Goal: Information Seeking & Learning: Learn about a topic

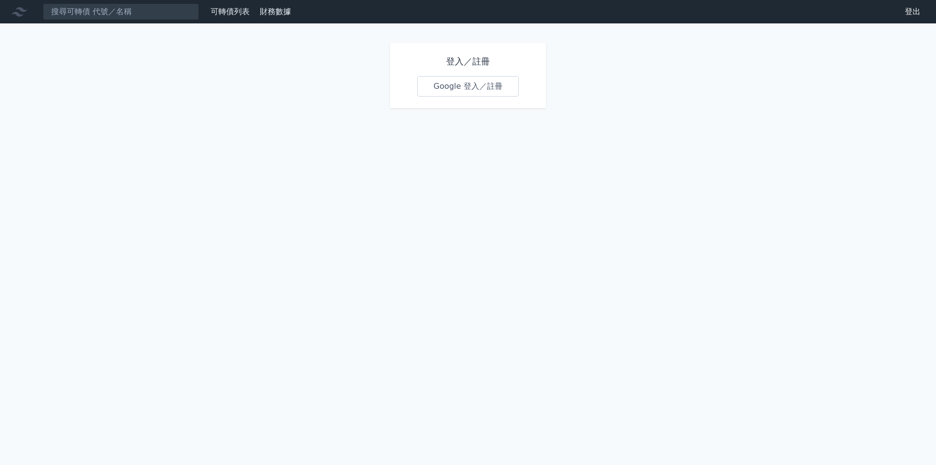
click at [250, 8] on div "可轉債列表" at bounding box center [230, 12] width 47 height 12
click at [279, 10] on link "財務數據" at bounding box center [275, 11] width 31 height 9
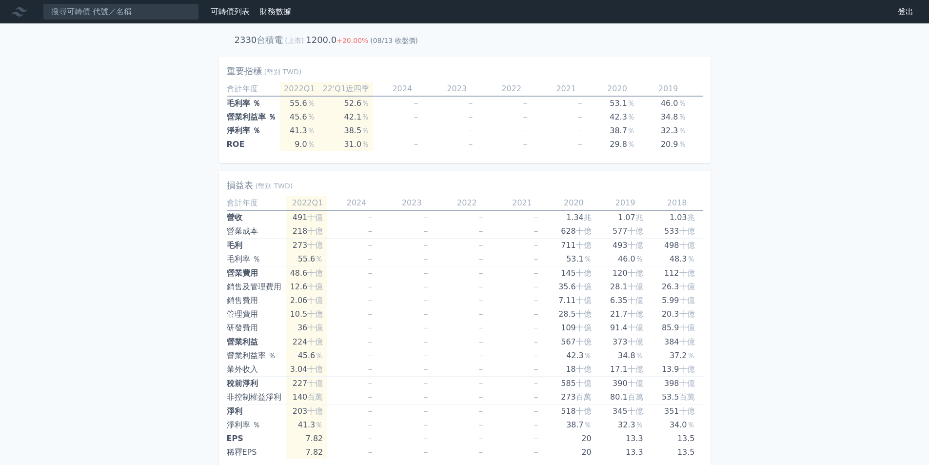
click at [235, 12] on link "可轉債列表" at bounding box center [230, 11] width 39 height 9
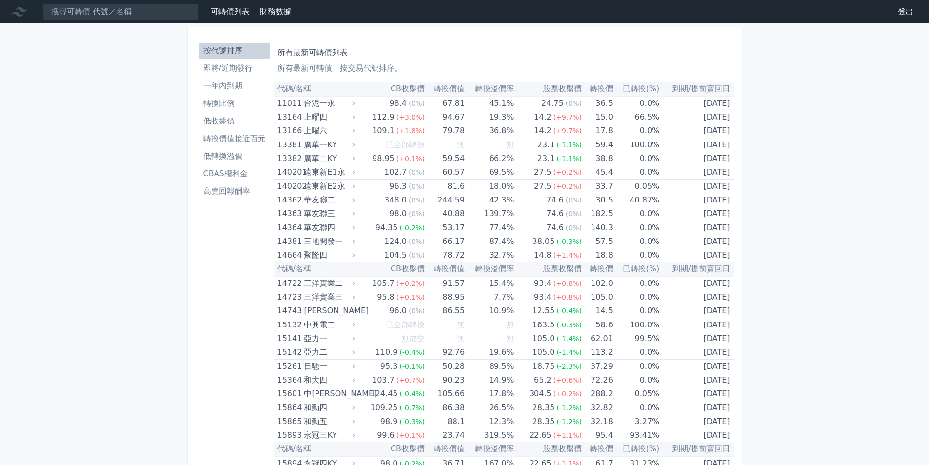
click at [218, 115] on link "低收盤價" at bounding box center [234, 121] width 70 height 16
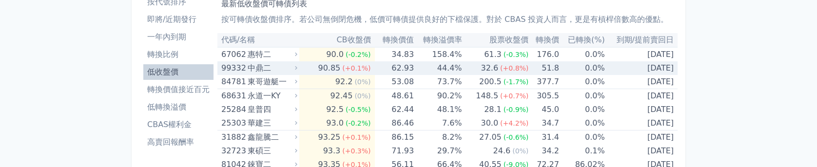
scroll to position [97, 0]
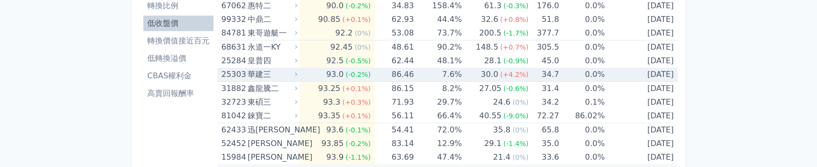
click at [405, 72] on td "86.46" at bounding box center [394, 75] width 39 height 14
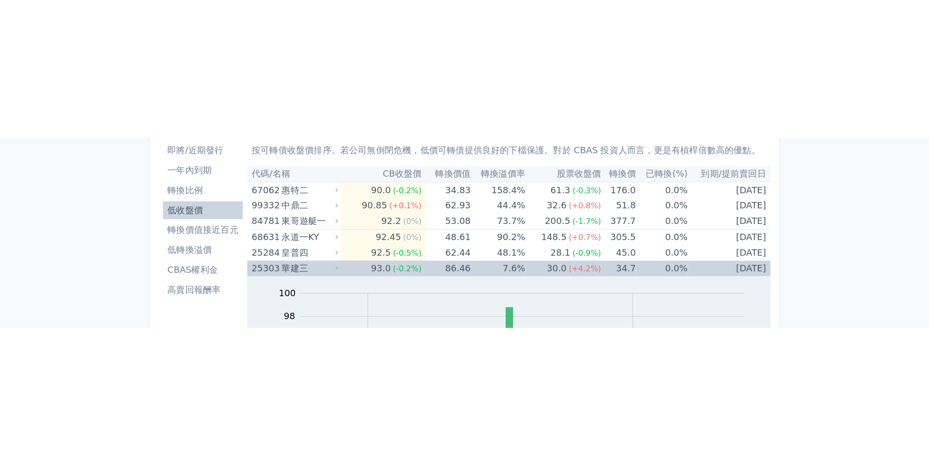
scroll to position [49, 0]
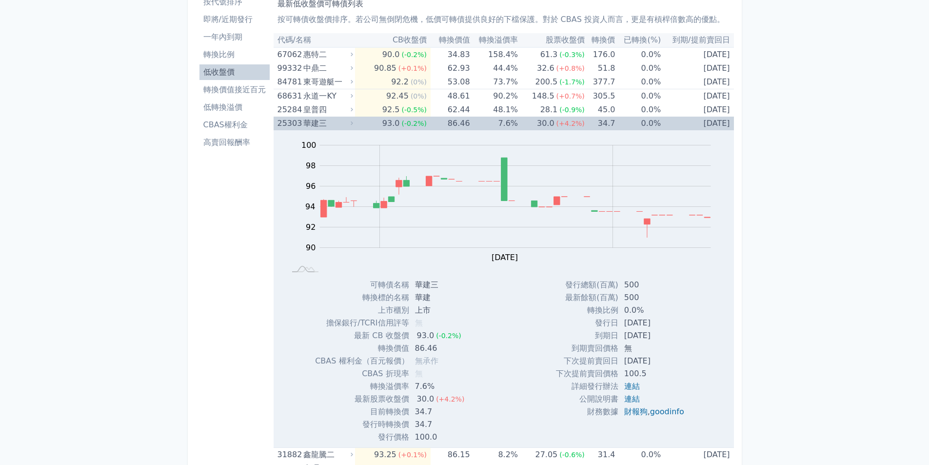
click at [332, 123] on div "華建三" at bounding box center [327, 123] width 48 height 14
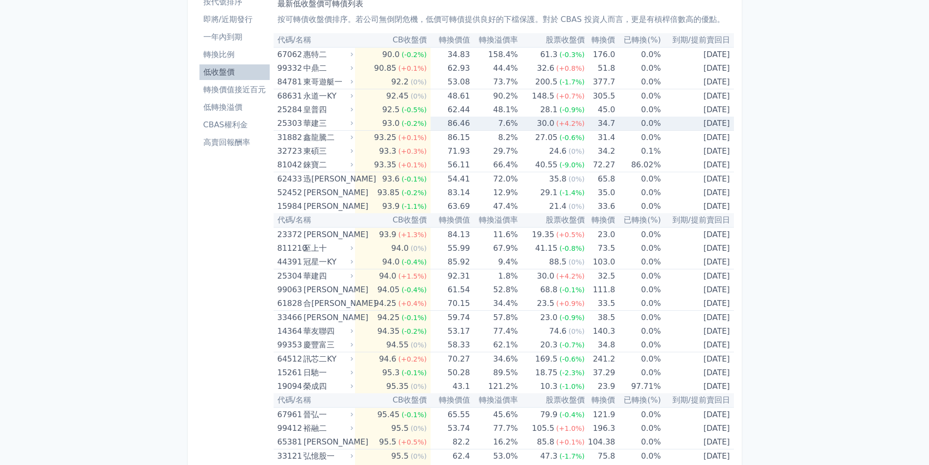
click at [332, 123] on div "華建三" at bounding box center [327, 123] width 48 height 14
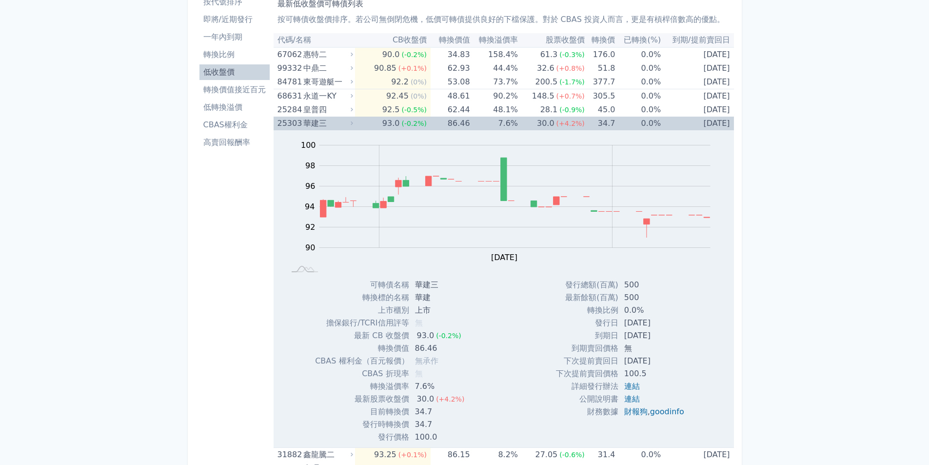
click at [353, 125] on icon at bounding box center [352, 123] width 6 height 6
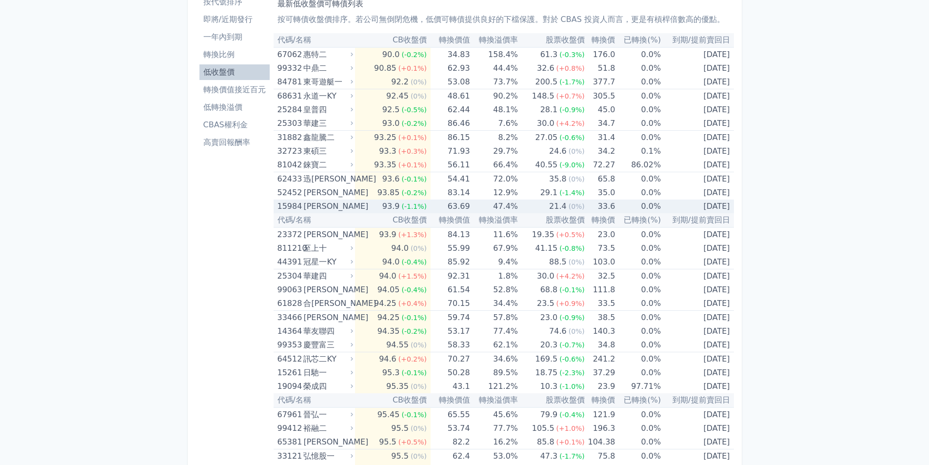
click at [584, 204] on td "33.6" at bounding box center [599, 206] width 31 height 14
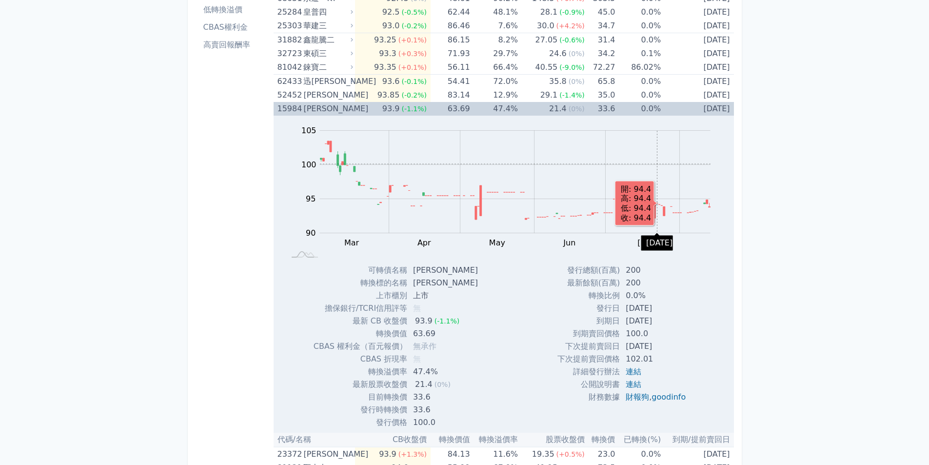
scroll to position [97, 0]
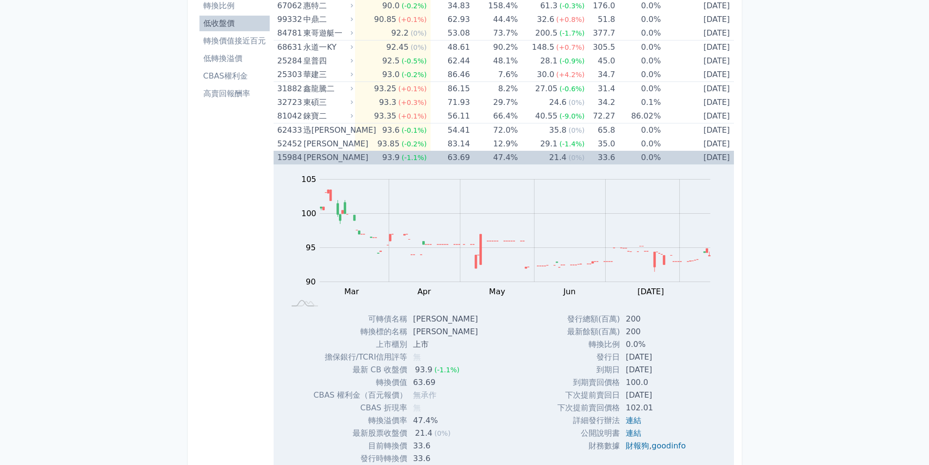
click at [616, 154] on td "0.0%" at bounding box center [638, 158] width 46 height 14
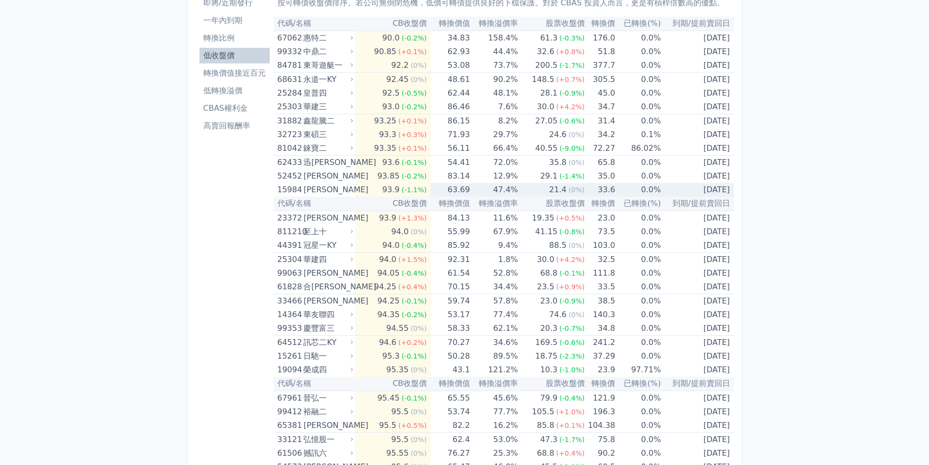
scroll to position [49, 0]
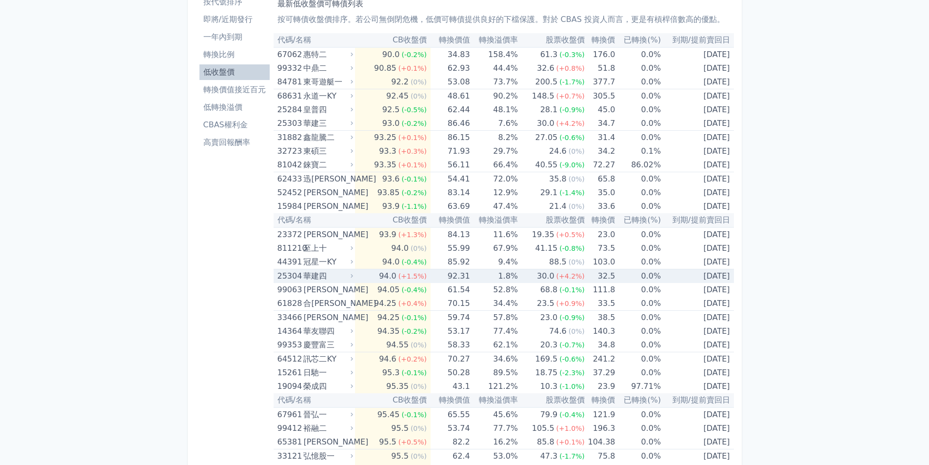
click at [430, 278] on td "92.31" at bounding box center [449, 276] width 39 height 14
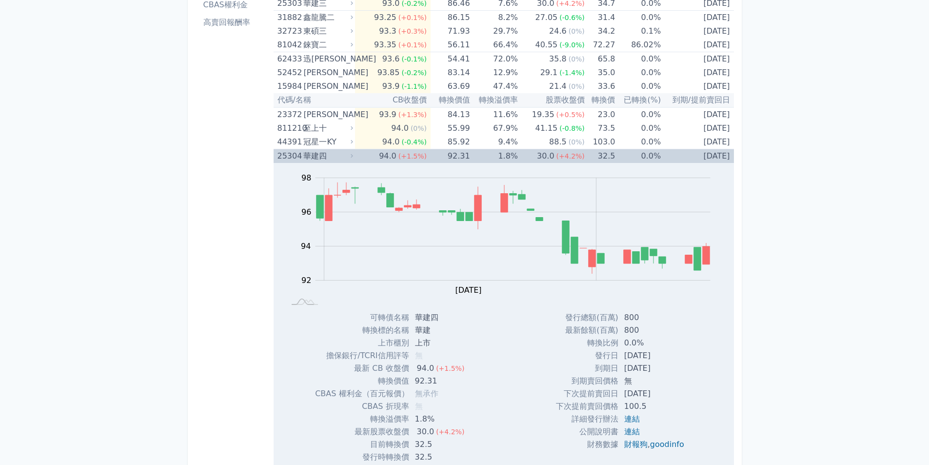
scroll to position [146, 0]
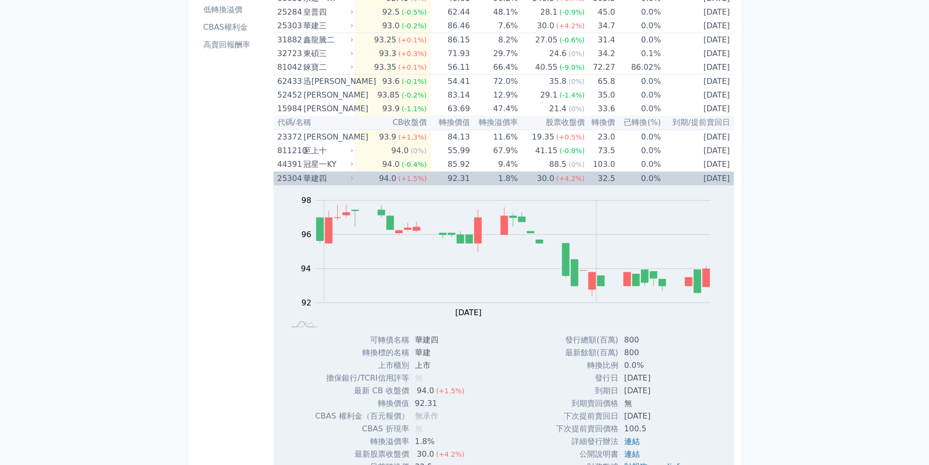
click at [446, 177] on td "92.31" at bounding box center [449, 179] width 39 height 14
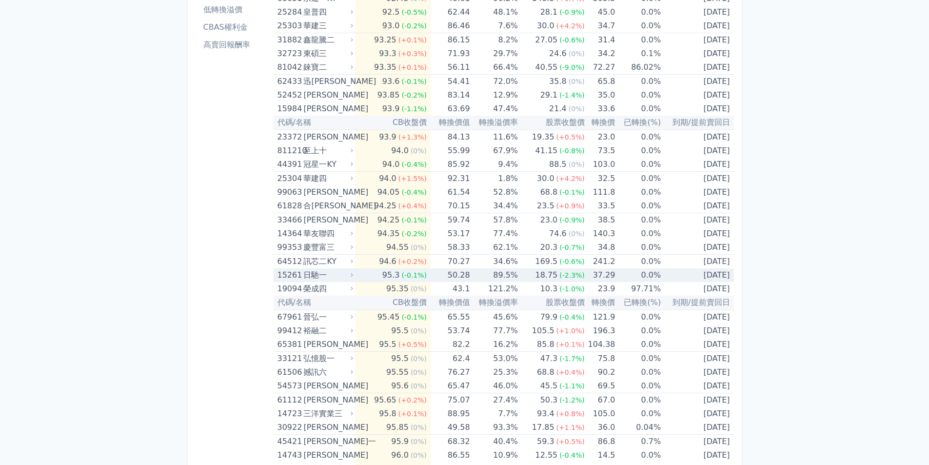
click at [508, 274] on td "89.5%" at bounding box center [494, 275] width 48 height 14
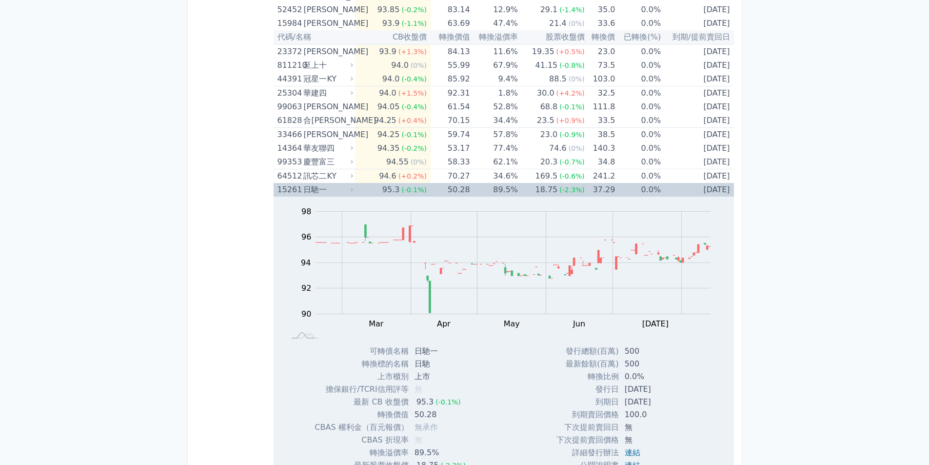
scroll to position [195, 0]
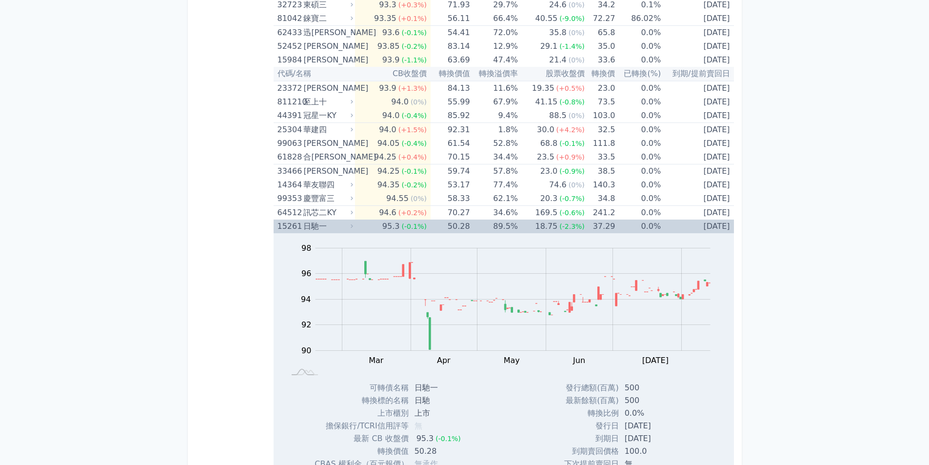
click at [492, 223] on td "89.5%" at bounding box center [494, 226] width 48 height 14
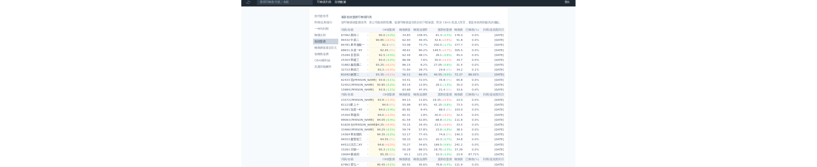
scroll to position [0, 0]
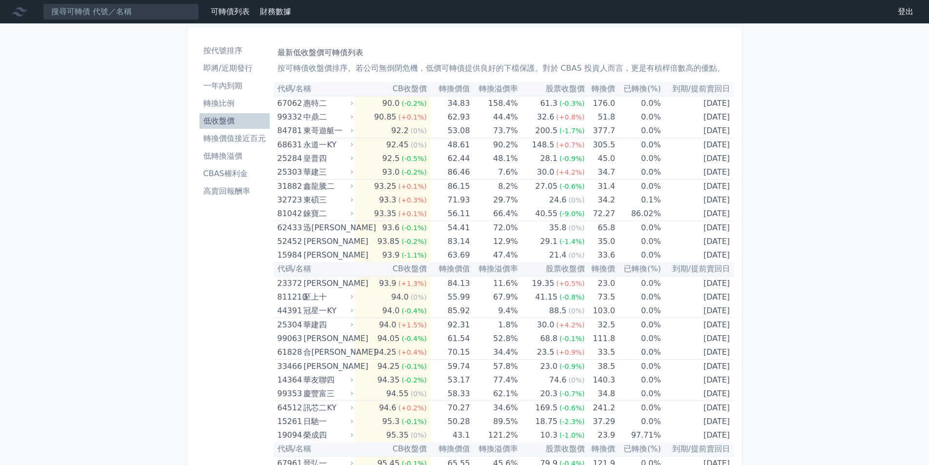
click at [233, 155] on li "低轉換溢價" at bounding box center [234, 156] width 70 height 12
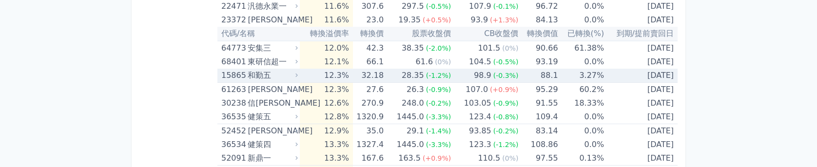
scroll to position [1511, 0]
